Goal: Task Accomplishment & Management: Manage account settings

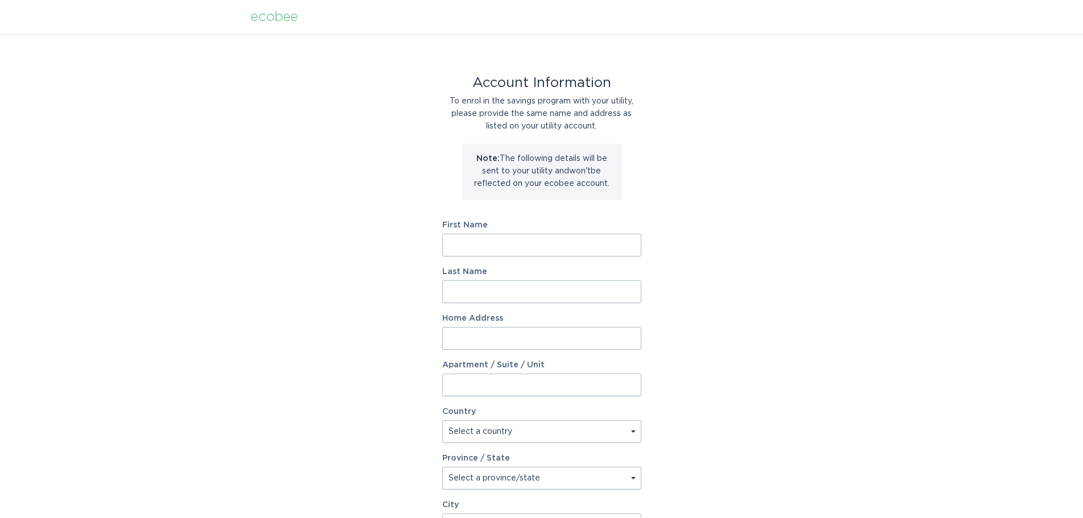
click at [265, 12] on div "ecobee" at bounding box center [274, 17] width 47 height 13
click at [269, 19] on div "ecobee" at bounding box center [274, 17] width 47 height 13
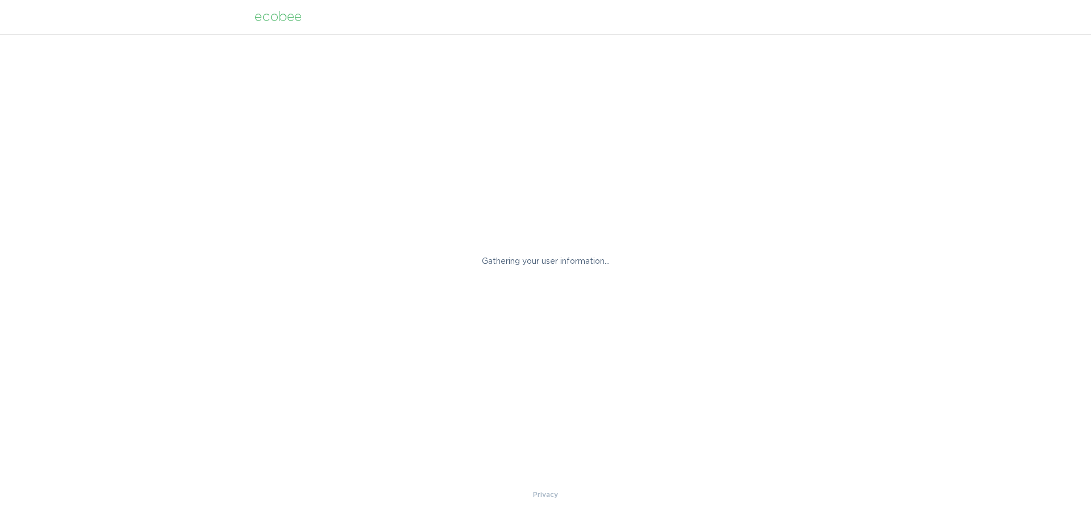
click at [269, 14] on div "ecobee" at bounding box center [278, 17] width 47 height 13
